Goal: Information Seeking & Learning: Learn about a topic

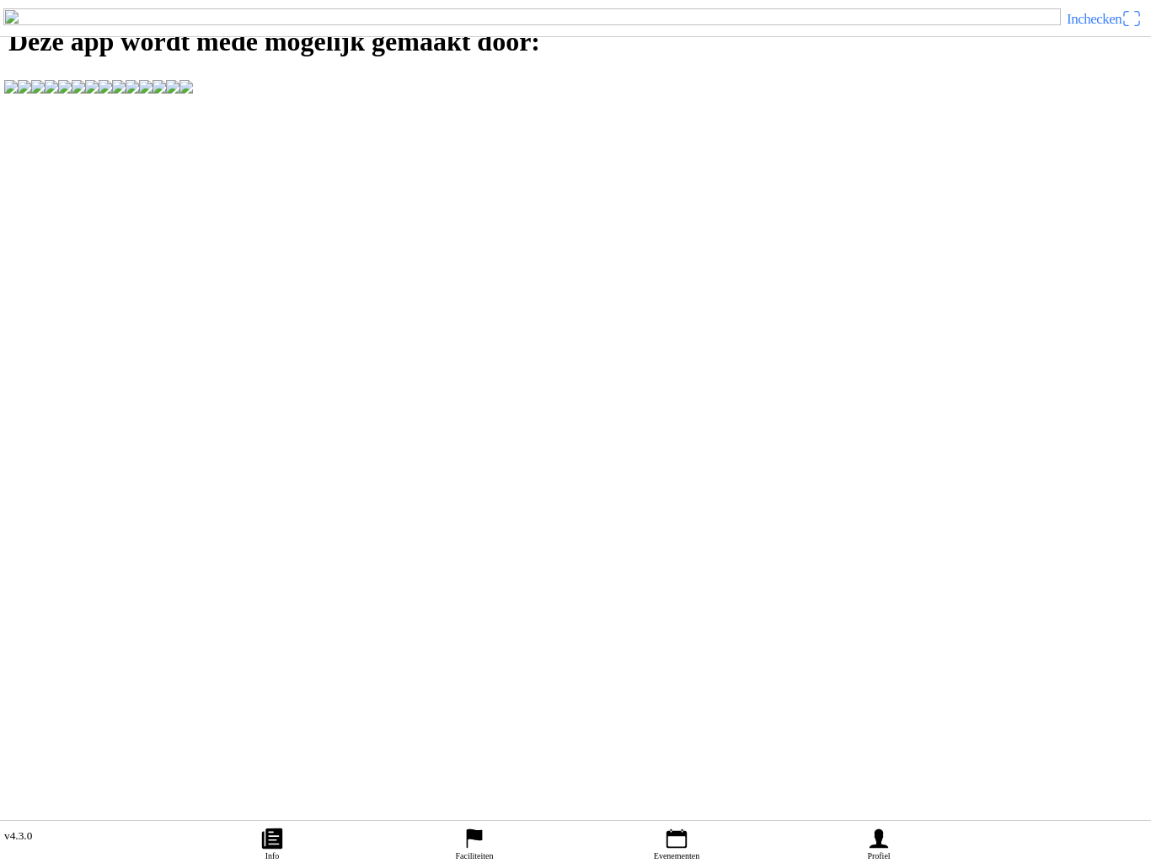
click at [256, 831] on link "Info" at bounding box center [272, 842] width 202 height 42
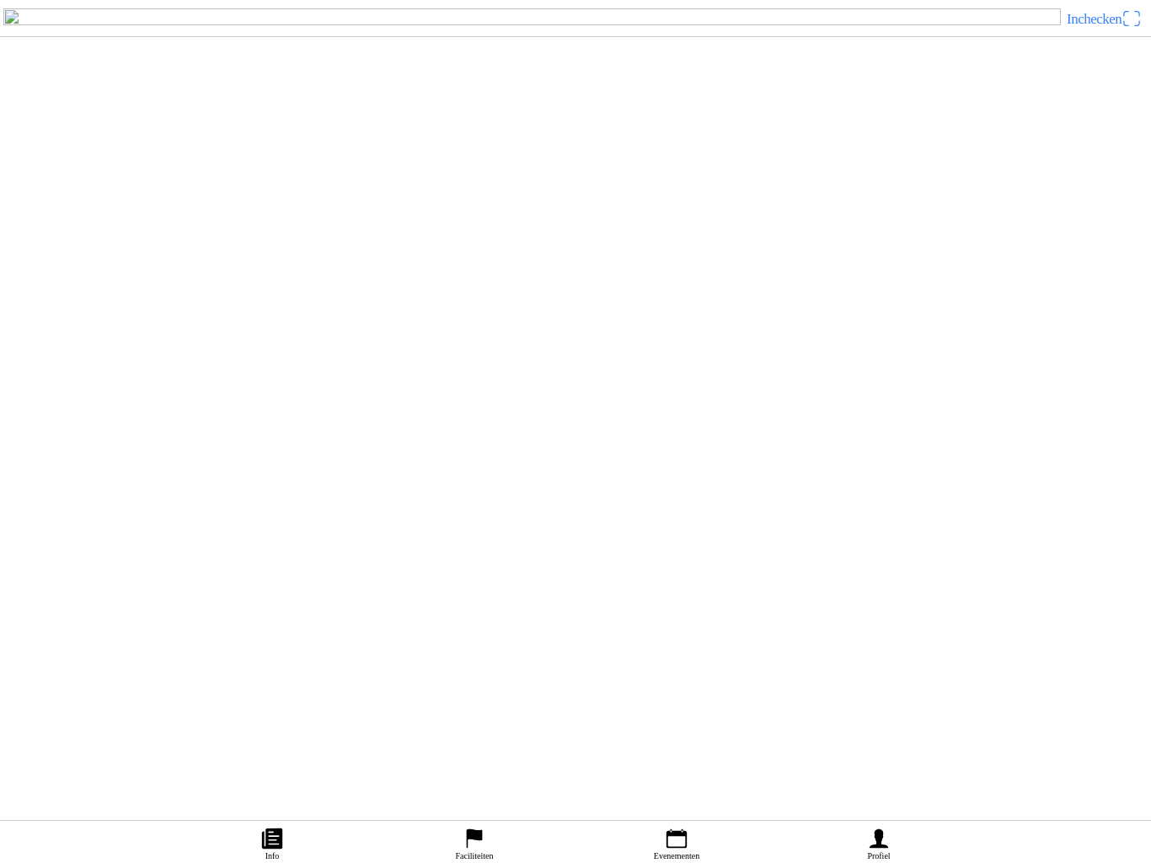
scroll to position [3092, 0]
click at [688, 826] on icon "calendar" at bounding box center [676, 838] width 25 height 25
click at [535, 388] on div "[DATE] 10:00 HAMC Cross Country St. Isidorushoeve Motorclub H.A.M.C. St. Isidor…" at bounding box center [609, 354] width 1070 height 68
